Goal: Information Seeking & Learning: Check status

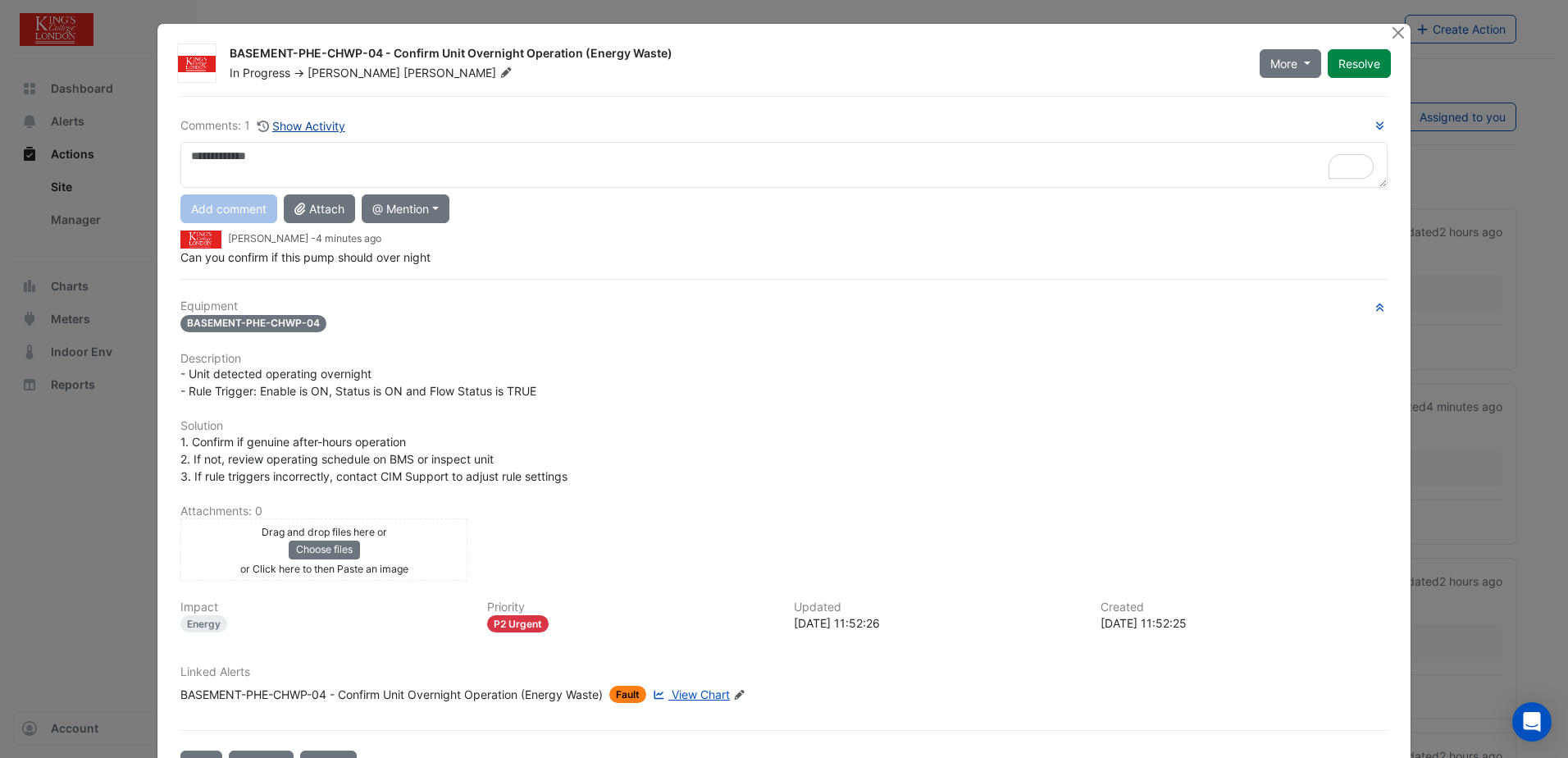
click at [292, 119] on button "Show Activity" at bounding box center [300, 125] width 89 height 19
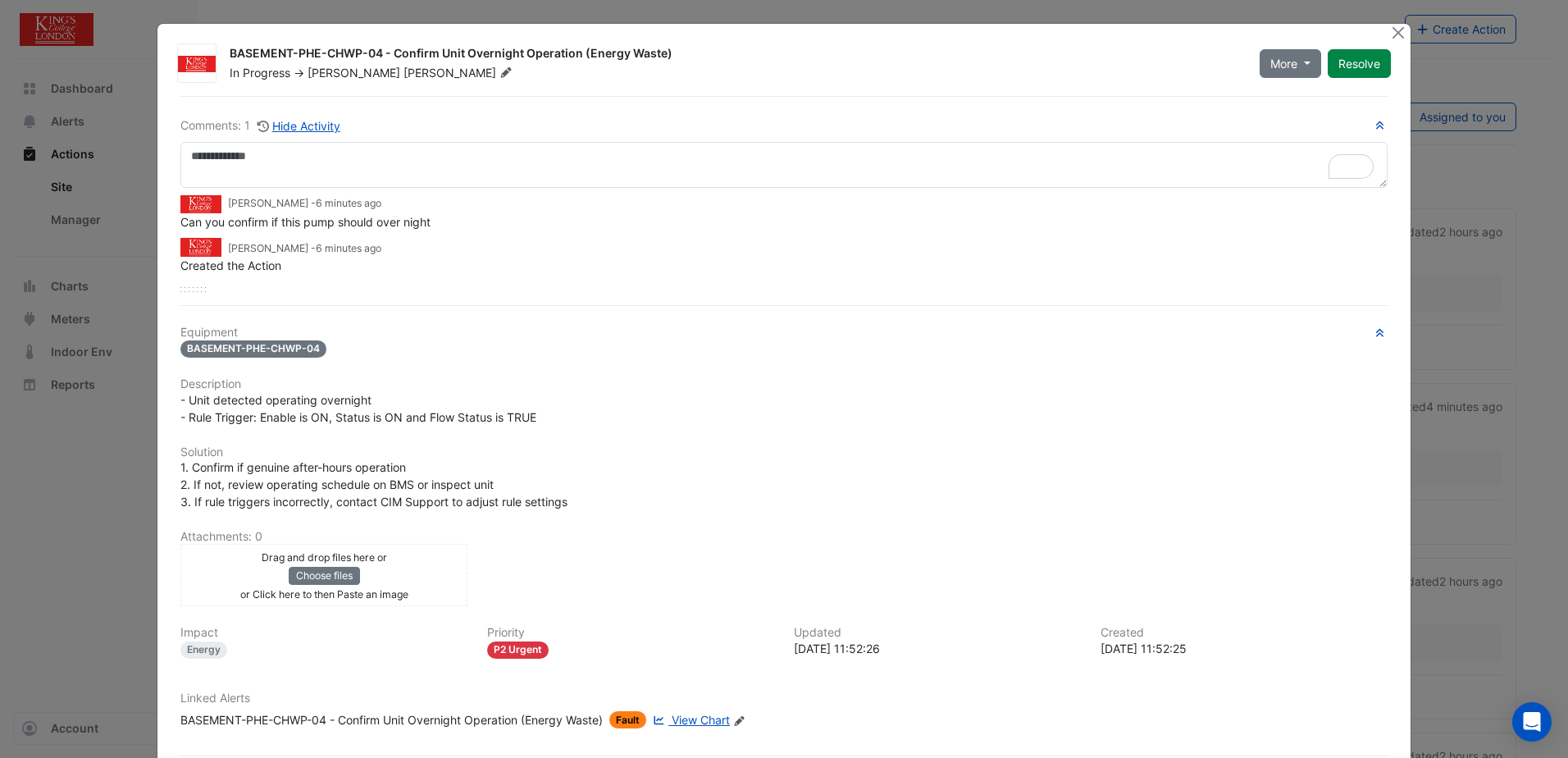
click at [261, 351] on span "BASEMENT-PHE-CHWP-04" at bounding box center [253, 350] width 146 height 18
click at [1296, 65] on button "More" at bounding box center [1290, 63] width 62 height 28
click at [1116, 58] on div "BASEMENT-PHE-CHWP-04 - Confirm Unit Overnight Operation (Energy Waste)" at bounding box center [735, 55] width 1010 height 20
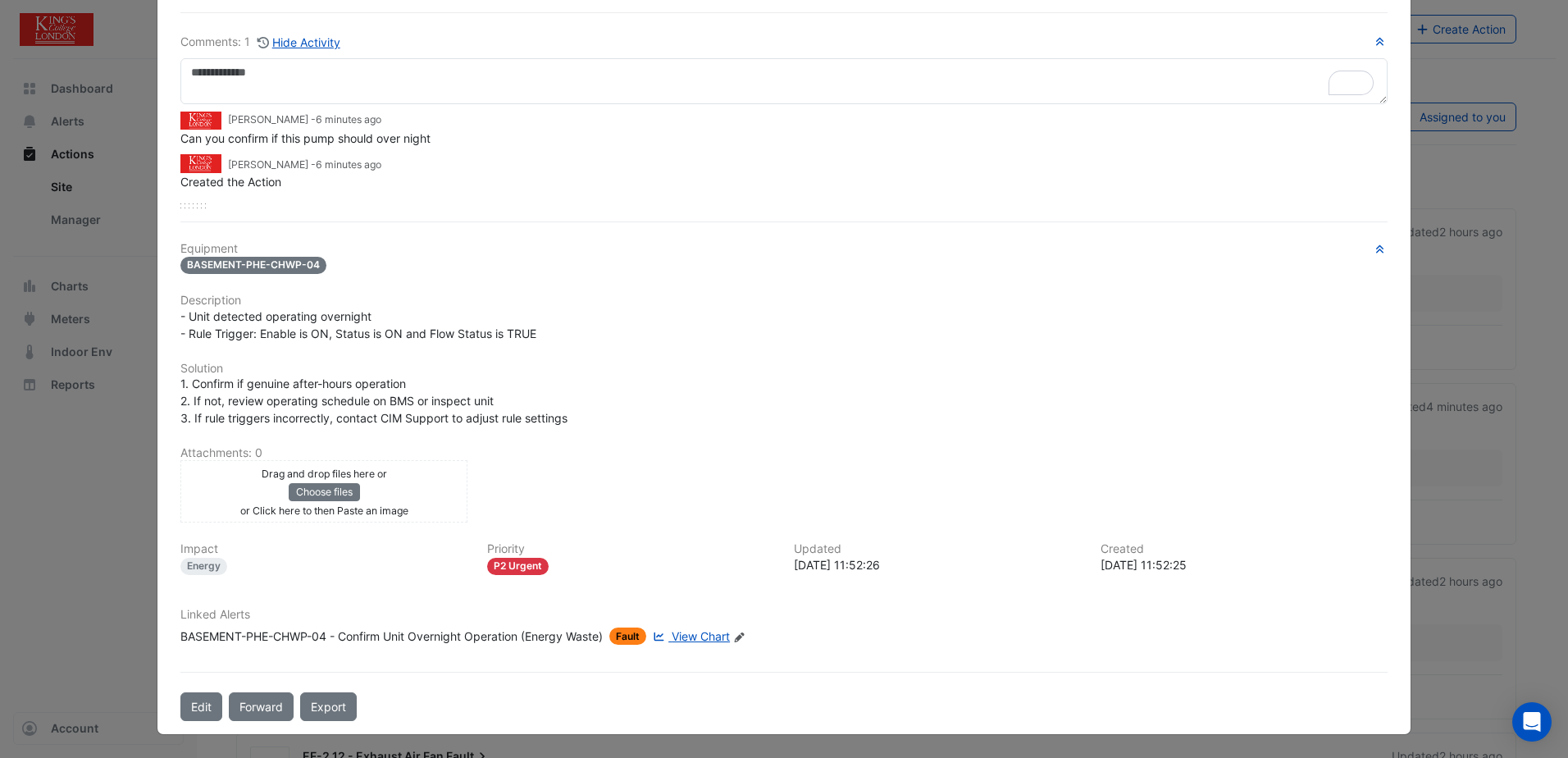
click at [686, 638] on span "View Chart" at bounding box center [700, 637] width 58 height 14
